Goal: Find specific page/section

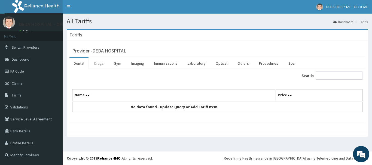
click at [105, 66] on link "Drugs" at bounding box center [99, 63] width 18 height 11
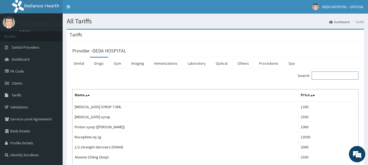
drag, startPoint x: 322, startPoint y: 73, endPoint x: 312, endPoint y: 89, distance: 19.2
click at [322, 73] on input "Search:" at bounding box center [335, 76] width 47 height 8
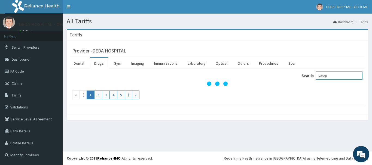
type input "vasopr"
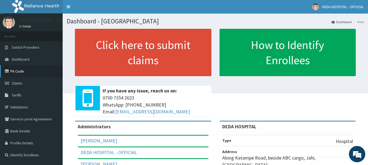
click at [23, 74] on link "PA Code" at bounding box center [31, 71] width 63 height 12
